Goal: Use online tool/utility: Utilize a website feature to perform a specific function

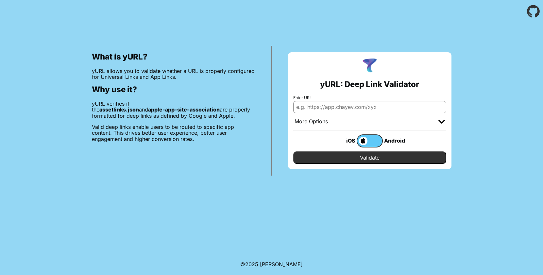
click at [324, 106] on input "Enter URL" at bounding box center [369, 107] width 153 height 12
click at [265, 169] on div "What is yURL? yURL allows you to validate whether a URL is properly configured …" at bounding box center [174, 111] width 196 height 130
click at [320, 106] on input "Enter URL" at bounding box center [369, 107] width 153 height 12
type input "[URL][DOMAIN_NAME]"
click at [359, 155] on input "Validate" at bounding box center [369, 157] width 153 height 12
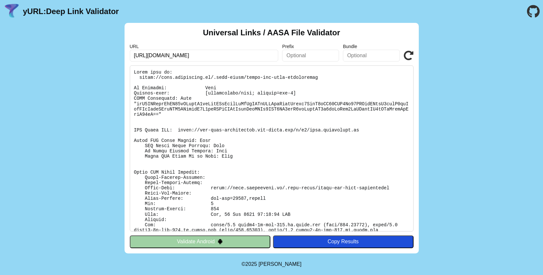
click at [359, 55] on input "text" at bounding box center [371, 56] width 57 height 12
click at [68, 164] on div "Universal Links / AASA File Validator URL [URL][DOMAIN_NAME] Prefix Bundle Vali…" at bounding box center [271, 138] width 543 height 231
